Goal: Task Accomplishment & Management: Manage account settings

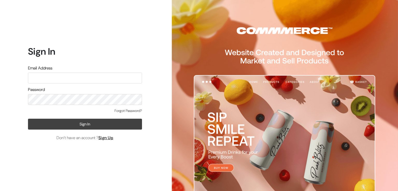
type input "aadhira.jewellery21@gmail.com"
click at [84, 126] on button "Sign In" at bounding box center [85, 124] width 114 height 11
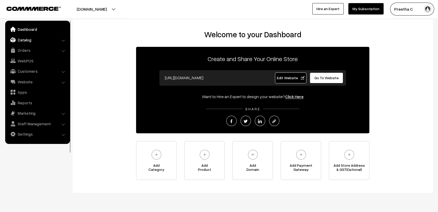
click at [30, 44] on link "Catalog" at bounding box center [37, 39] width 62 height 9
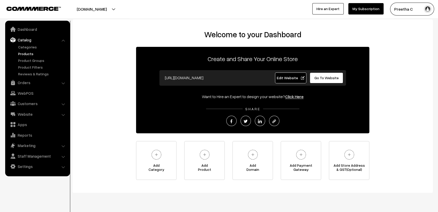
click at [28, 54] on link "Products" at bounding box center [42, 53] width 51 height 5
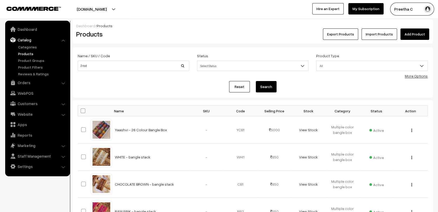
type input "2 ROD"
click at [266, 87] on button "Search" at bounding box center [266, 86] width 21 height 11
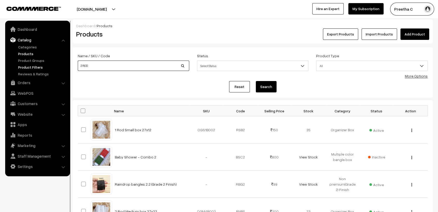
drag, startPoint x: 108, startPoint y: 65, endPoint x: 66, endPoint y: 67, distance: 42.0
type input "large"
click at [256, 81] on button "Search" at bounding box center [266, 86] width 21 height 11
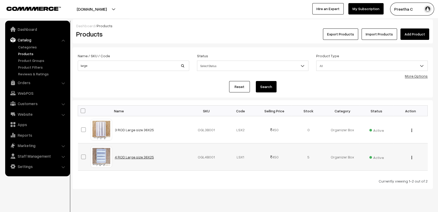
click at [131, 157] on link "4 ROD Large size 36X25" at bounding box center [134, 157] width 39 height 4
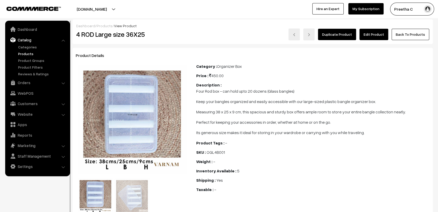
click at [375, 35] on link "Edit Product" at bounding box center [373, 34] width 29 height 11
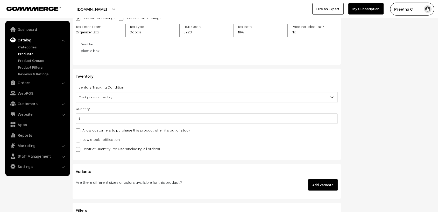
scroll to position [518, 0]
drag, startPoint x: 85, startPoint y: 121, endPoint x: 69, endPoint y: 122, distance: 15.5
click at [69, 122] on body "Thank you for showing interest. Our team will call you shortly. Close [DOMAIN_N…" at bounding box center [219, 39] width 438 height 1114
type input "15"
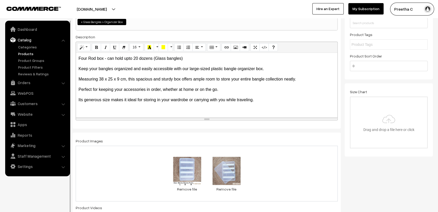
scroll to position [0, 0]
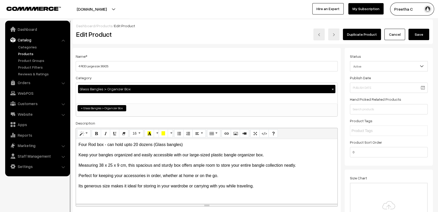
click at [416, 36] on button "Save" at bounding box center [418, 34] width 21 height 11
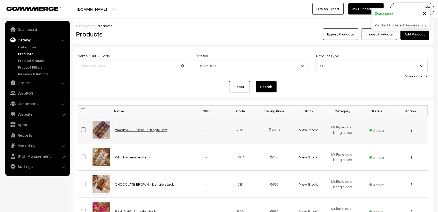
click at [142, 131] on link "Yaashvi - 26 Colour Bangle Box" at bounding box center [141, 130] width 52 height 4
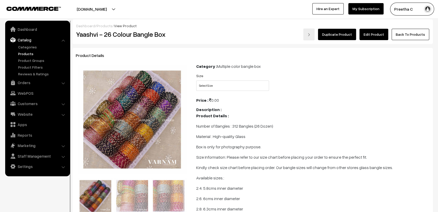
click at [378, 34] on link "Edit Product" at bounding box center [373, 34] width 29 height 11
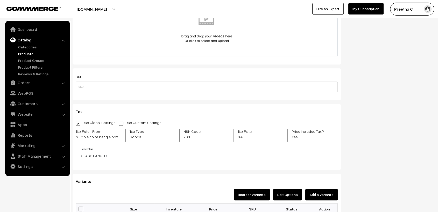
scroll to position [489, 0]
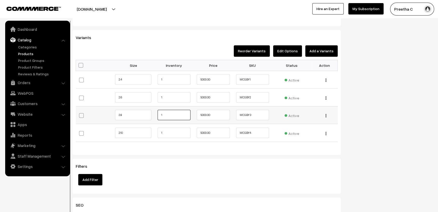
drag, startPoint x: 169, startPoint y: 115, endPoint x: 151, endPoint y: 118, distance: 18.9
click at [151, 118] on tr "2.8 1" at bounding box center [207, 115] width 262 height 18
type input "2"
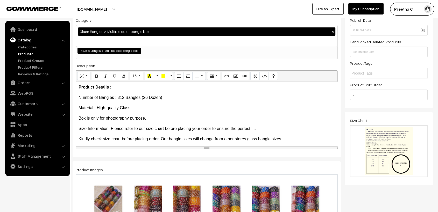
scroll to position [0, 0]
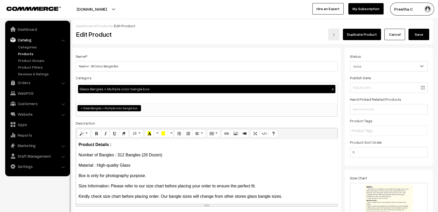
click at [419, 34] on button "Save" at bounding box center [418, 34] width 21 height 11
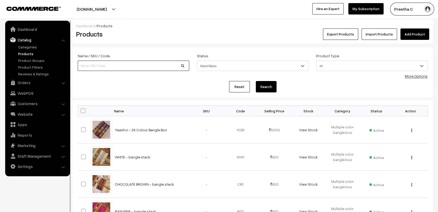
click at [144, 66] on input at bounding box center [133, 66] width 111 height 10
type input "premium"
click at [256, 81] on button "Search" at bounding box center [266, 86] width 21 height 11
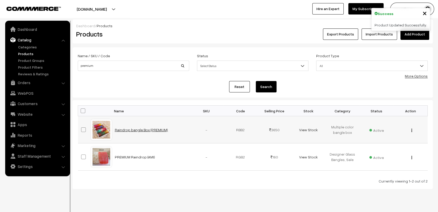
click at [144, 128] on link "Raindrop bangle Box (PREMIUM)" at bounding box center [141, 130] width 53 height 4
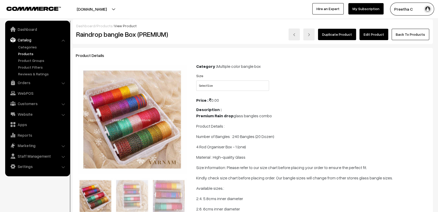
click at [375, 36] on link "Edit Product" at bounding box center [373, 34] width 29 height 11
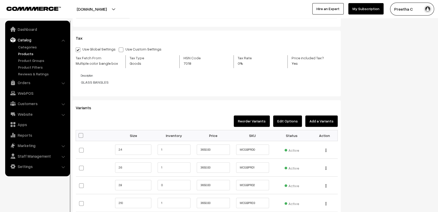
scroll to position [489, 0]
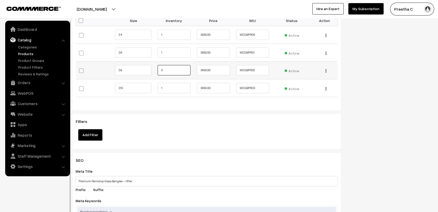
drag, startPoint x: 170, startPoint y: 71, endPoint x: 156, endPoint y: 71, distance: 14.2
click at [156, 71] on td "0" at bounding box center [173, 70] width 39 height 18
type input "2"
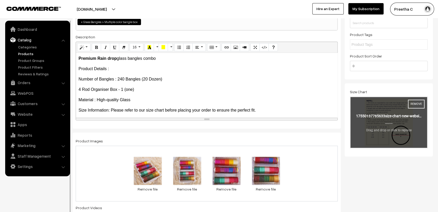
scroll to position [0, 0]
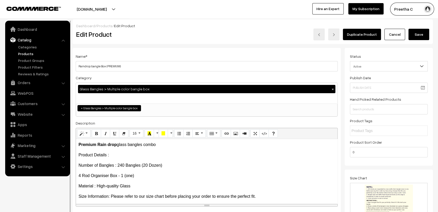
click at [418, 32] on button "Save" at bounding box center [418, 34] width 21 height 11
